Goal: Check status: Check status

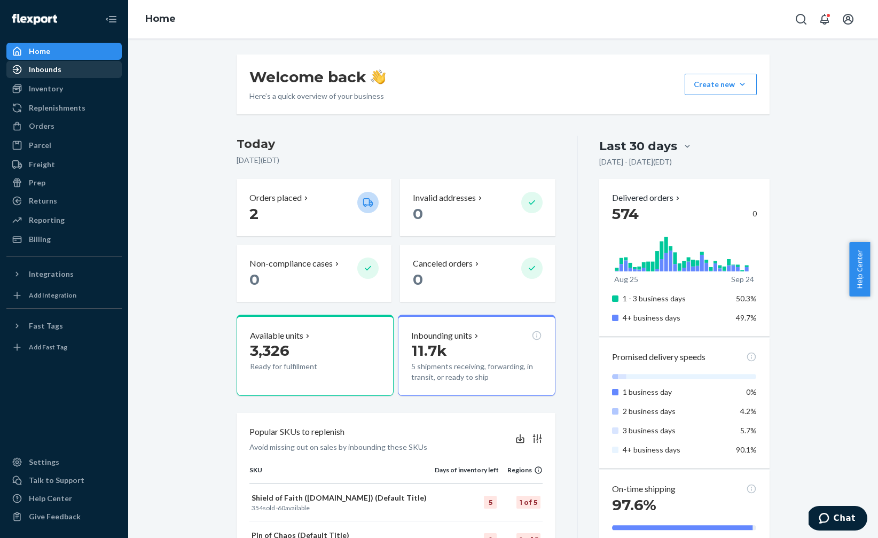
click at [56, 69] on div "Inbounds" at bounding box center [45, 69] width 33 height 11
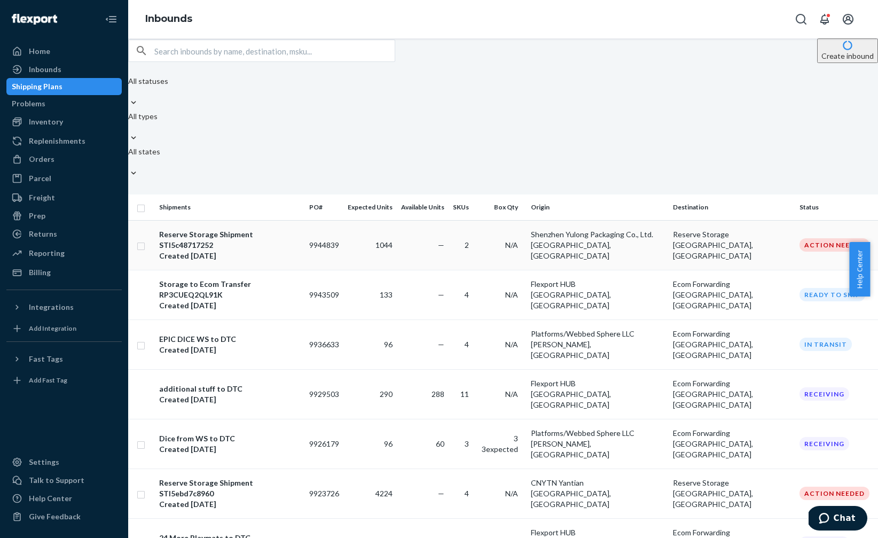
click at [255, 229] on div "Reserve Storage Shipment STI5c48717252" at bounding box center [229, 239] width 141 height 21
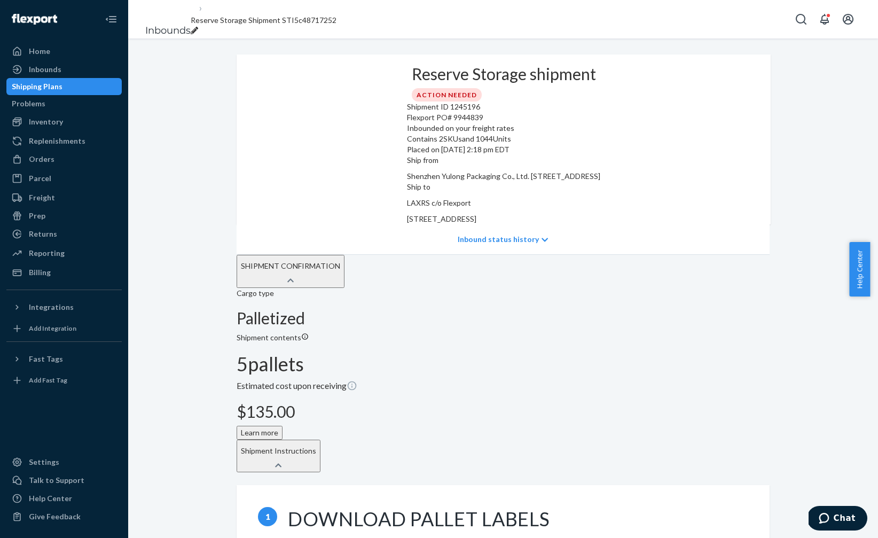
click at [198, 27] on icon "breadcrumbs" at bounding box center [194, 30] width 7 height 7
click at [264, 25] on input "Reserve Storage Shipment STI5c48717252" at bounding box center [235, 20] width 88 height 14
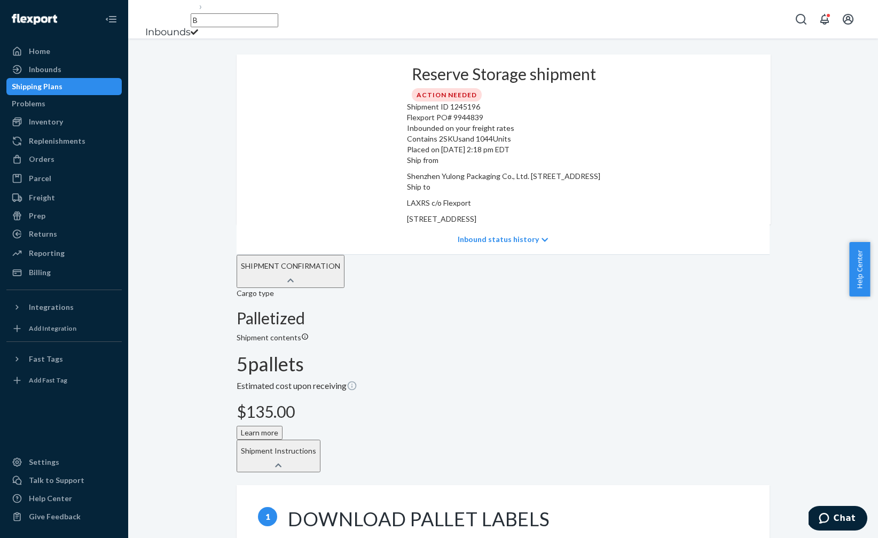
scroll to position [0, 0]
click at [244, 19] on input "BATTLE BOARDS" at bounding box center [235, 20] width 88 height 14
click at [278, 20] on input "BATTLE_BOARDS" at bounding box center [235, 20] width 88 height 14
type input "BATTLE_BOARD_US_RES"
click at [460, 23] on div "Inbounds BATTLE_BOARD_US_RES" at bounding box center [503, 19] width 750 height 38
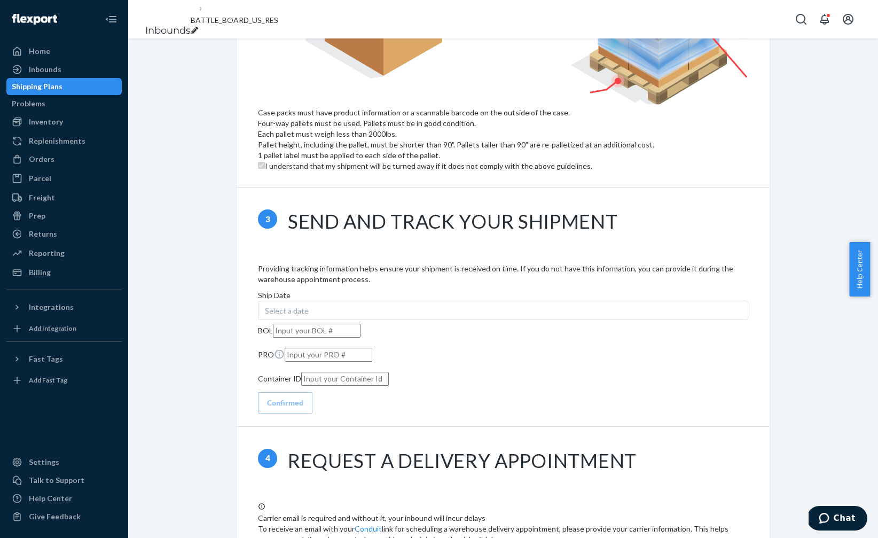
scroll to position [894, 0]
click at [382, 523] on link "Conduit" at bounding box center [368, 527] width 27 height 9
